Goal: Information Seeking & Learning: Check status

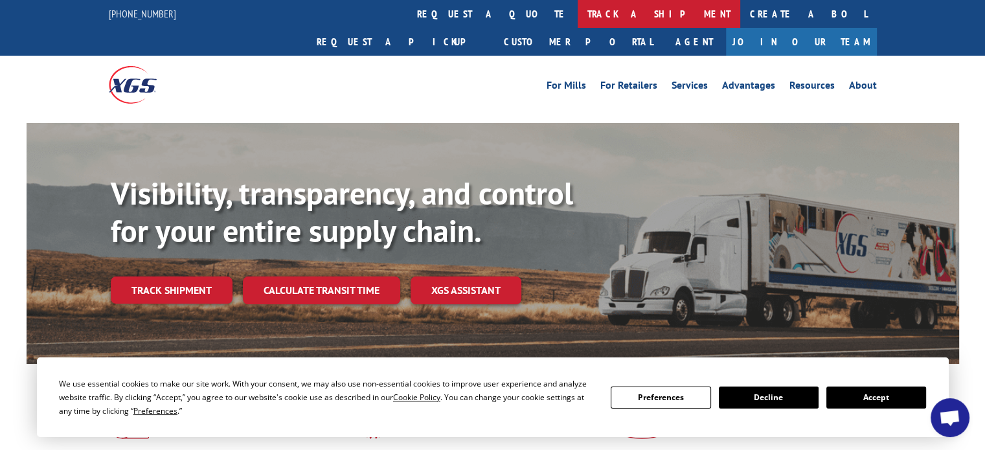
click at [578, 20] on link "track a shipment" at bounding box center [659, 14] width 163 height 28
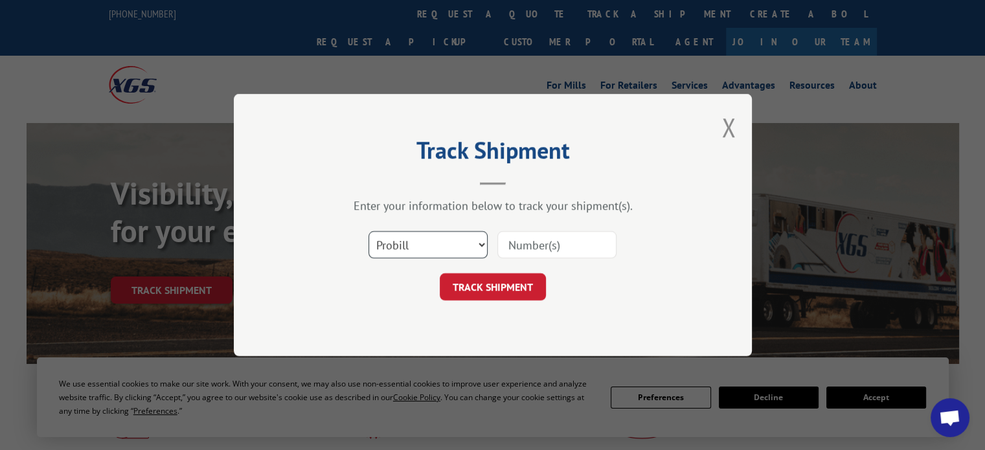
click at [448, 249] on select "Select category... Probill BOL PO" at bounding box center [428, 244] width 119 height 27
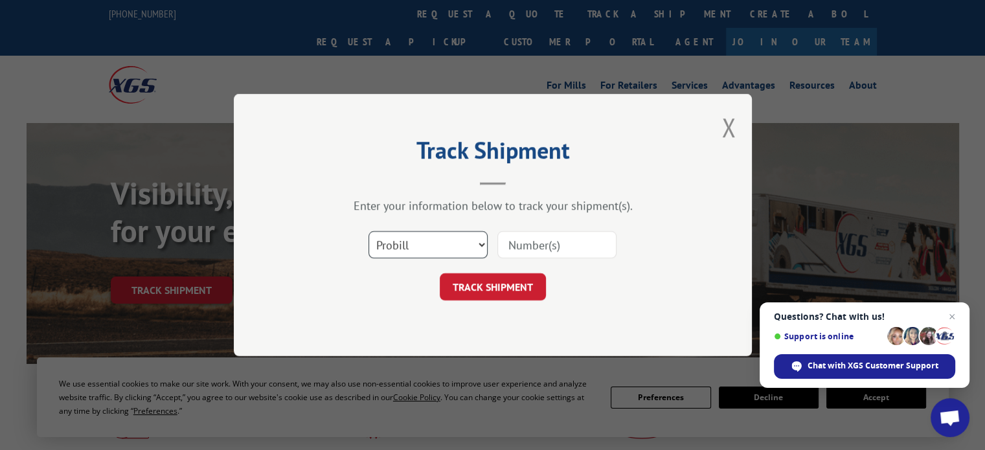
select select "bol"
click at [369, 231] on select "Select category... Probill BOL PO" at bounding box center [428, 244] width 119 height 27
click at [509, 248] on input at bounding box center [557, 244] width 119 height 27
paste input "5444407"
type input "5444407"
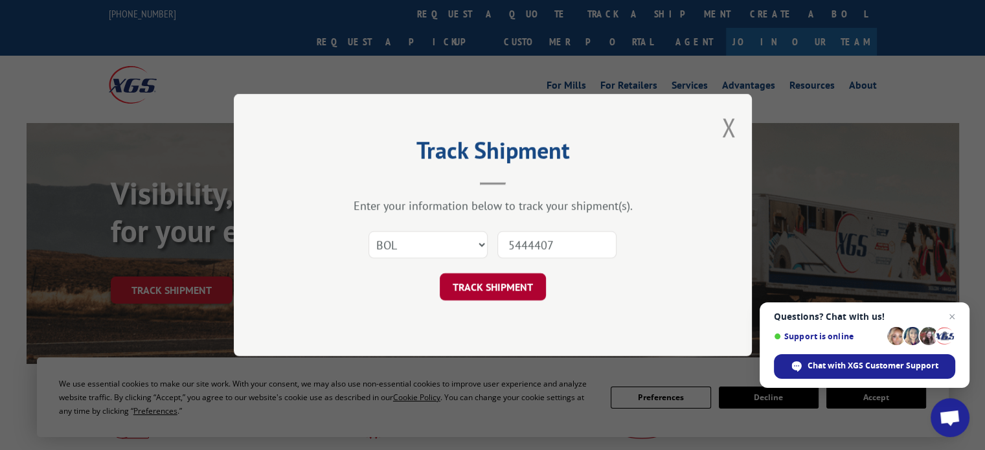
click at [505, 291] on button "TRACK SHIPMENT" at bounding box center [493, 286] width 106 height 27
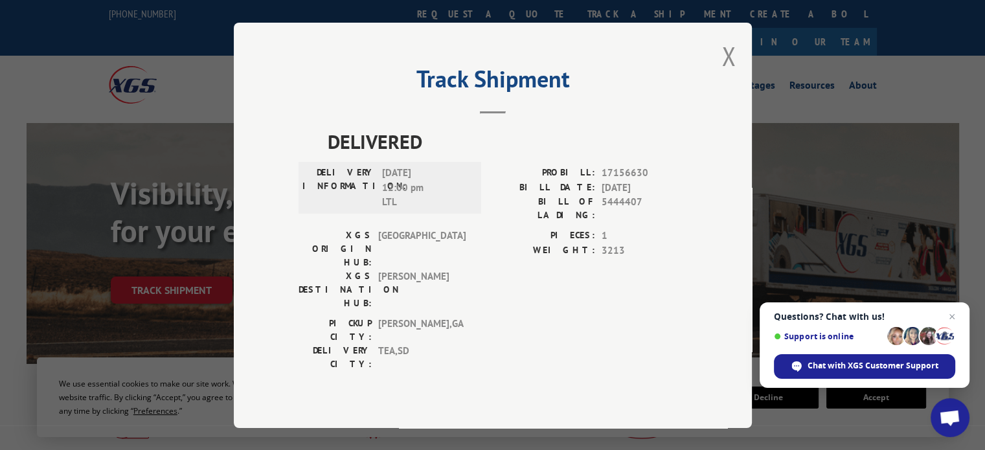
click at [522, 317] on div "PICKUP CITY: [GEOGRAPHIC_DATA] , [GEOGRAPHIC_DATA] DELIVERY CITY: TEA , [GEOGRA…" at bounding box center [493, 347] width 389 height 61
click at [722, 72] on button "Close modal" at bounding box center [729, 56] width 14 height 34
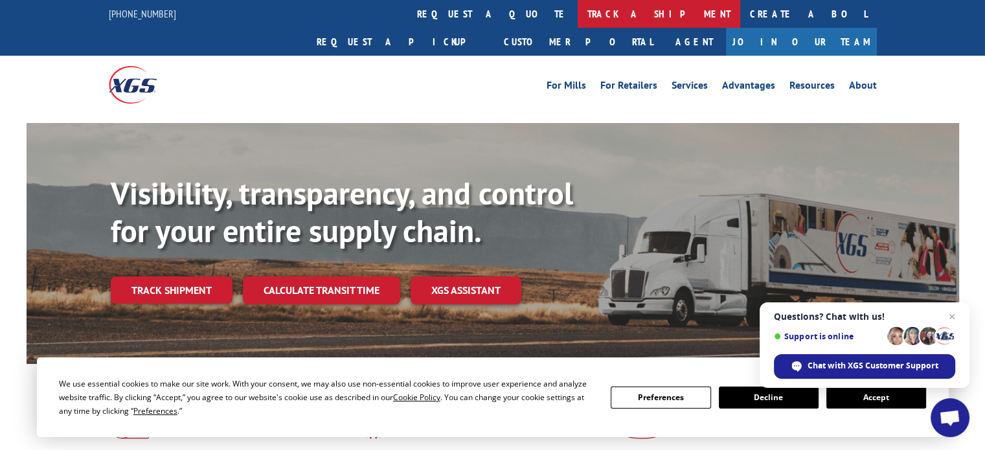
click at [578, 17] on link "track a shipment" at bounding box center [659, 14] width 163 height 28
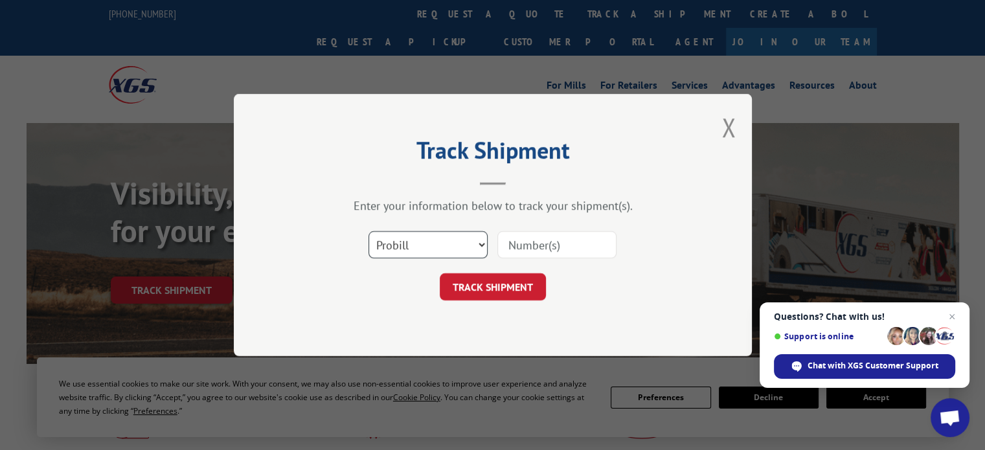
click at [462, 242] on select "Select category... Probill BOL PO" at bounding box center [428, 244] width 119 height 27
select select "bol"
click at [369, 231] on select "Select category... Probill BOL PO" at bounding box center [428, 244] width 119 height 27
click at [538, 231] on input at bounding box center [557, 244] width 119 height 27
paste input "5451950"
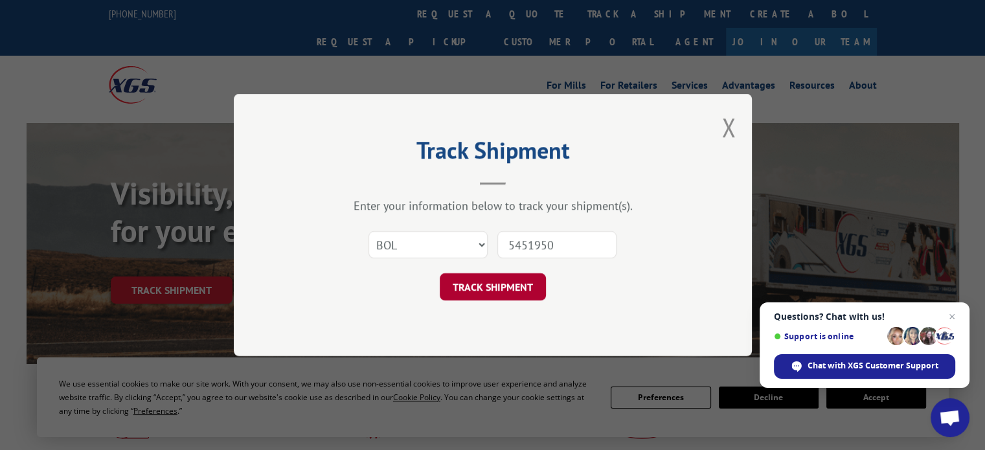
type input "5451950"
click at [507, 290] on button "TRACK SHIPMENT" at bounding box center [493, 286] width 106 height 27
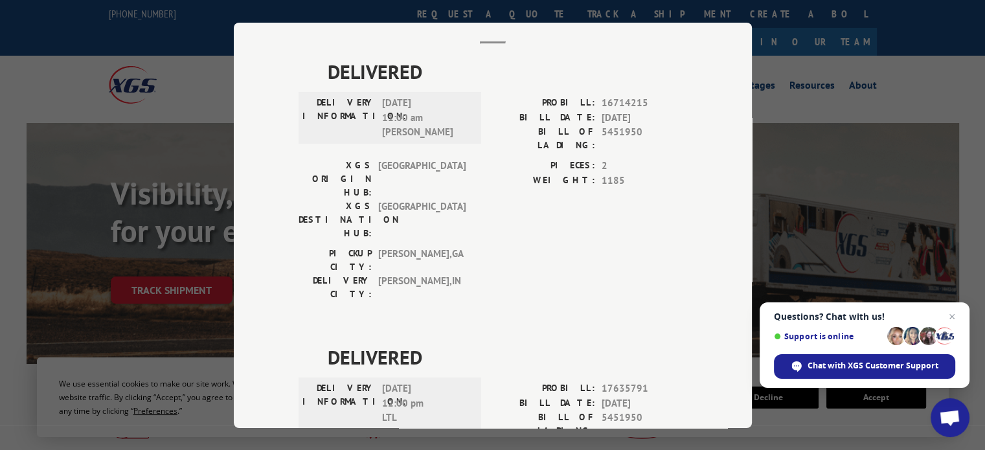
scroll to position [48, 0]
